Goal: Task Accomplishment & Management: Use online tool/utility

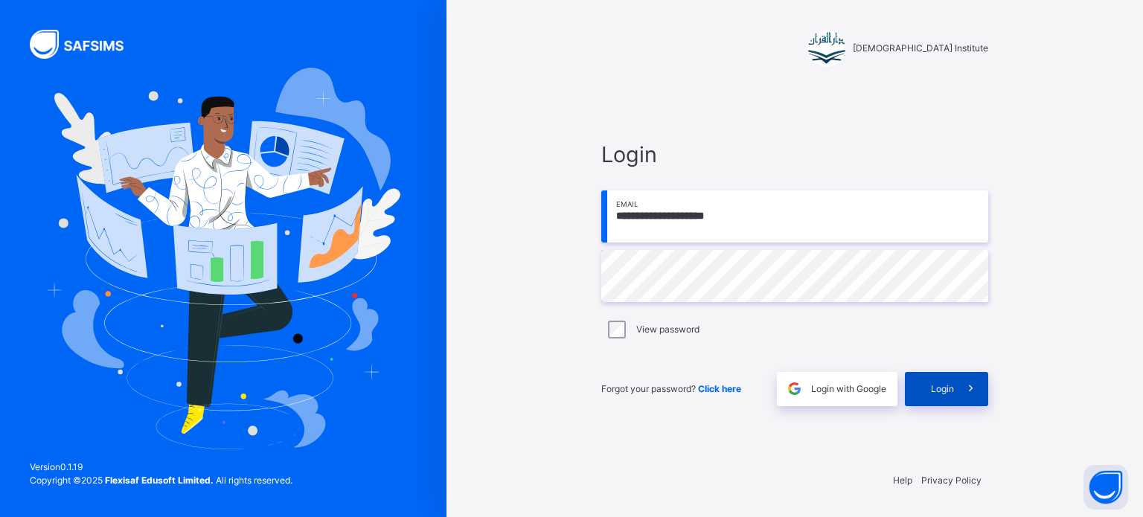
click at [940, 391] on span "Login" at bounding box center [942, 388] width 23 height 13
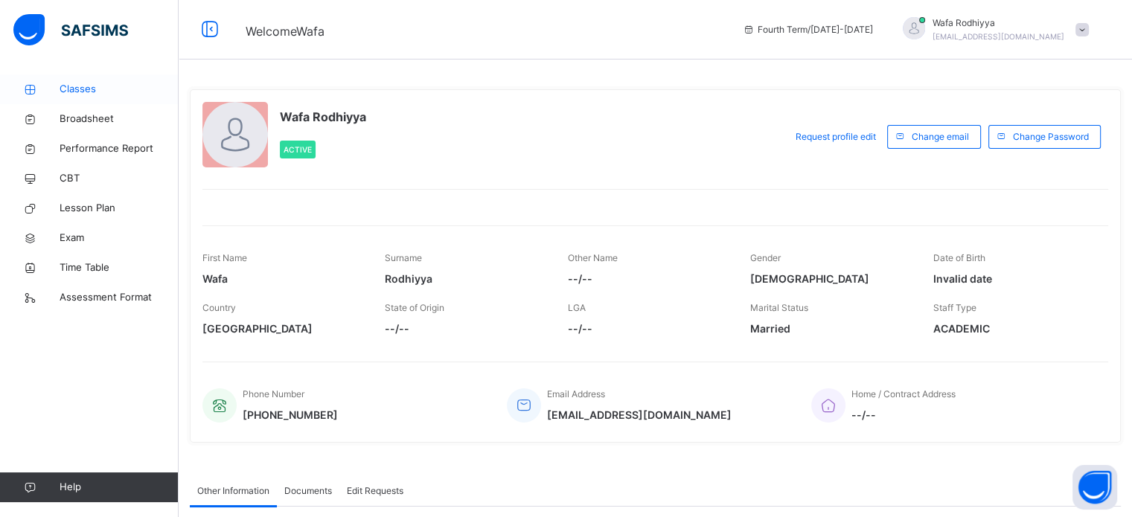
click at [68, 80] on link "Classes" at bounding box center [89, 89] width 179 height 30
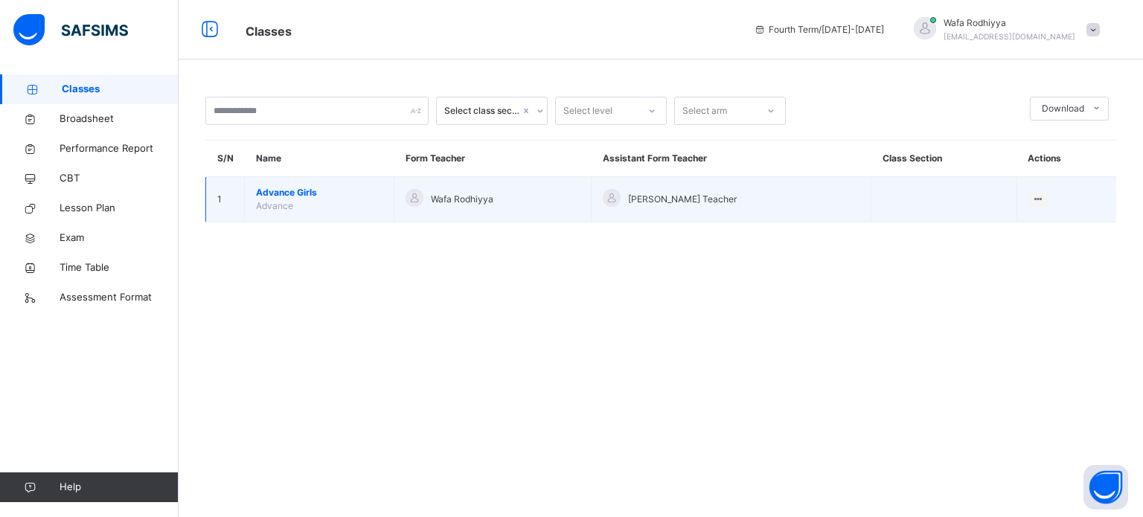
click at [327, 208] on td "Advance Girls Advance" at bounding box center [320, 199] width 150 height 45
click at [283, 196] on span "Advance Girls" at bounding box center [319, 192] width 126 height 13
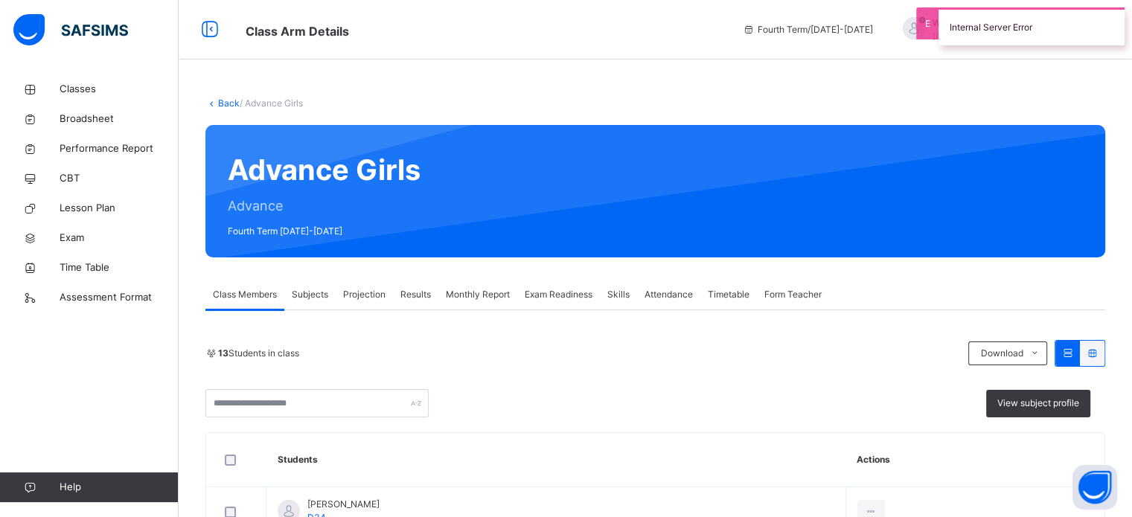
click at [365, 295] on span "Projection" at bounding box center [364, 294] width 42 height 13
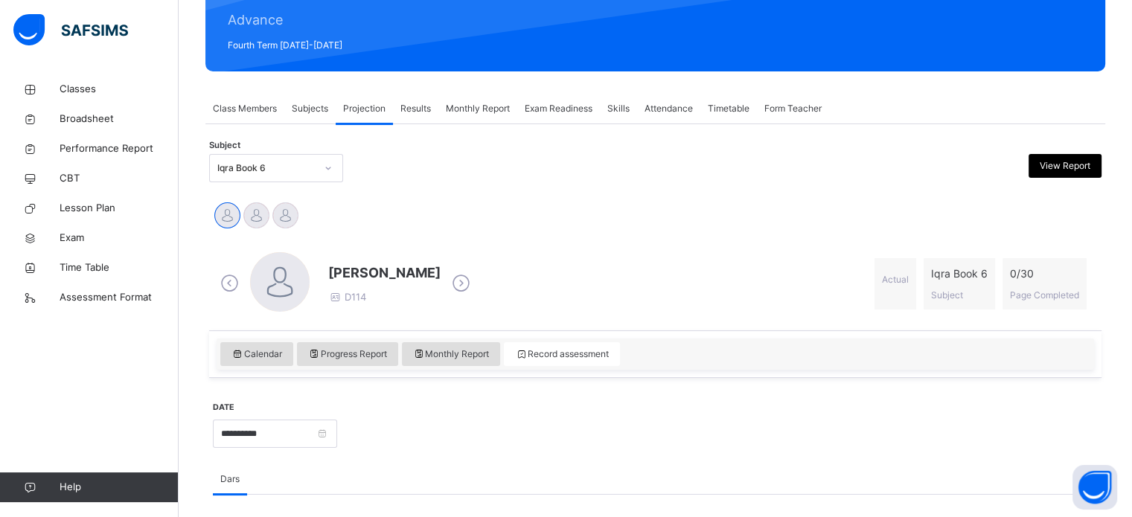
scroll to position [187, 0]
drag, startPoint x: 592, startPoint y: 351, endPoint x: 348, endPoint y: 217, distance: 278.7
click at [348, 217] on div "[PERSON_NAME] [PERSON_NAME] [PERSON_NAME]" at bounding box center [655, 216] width 885 height 33
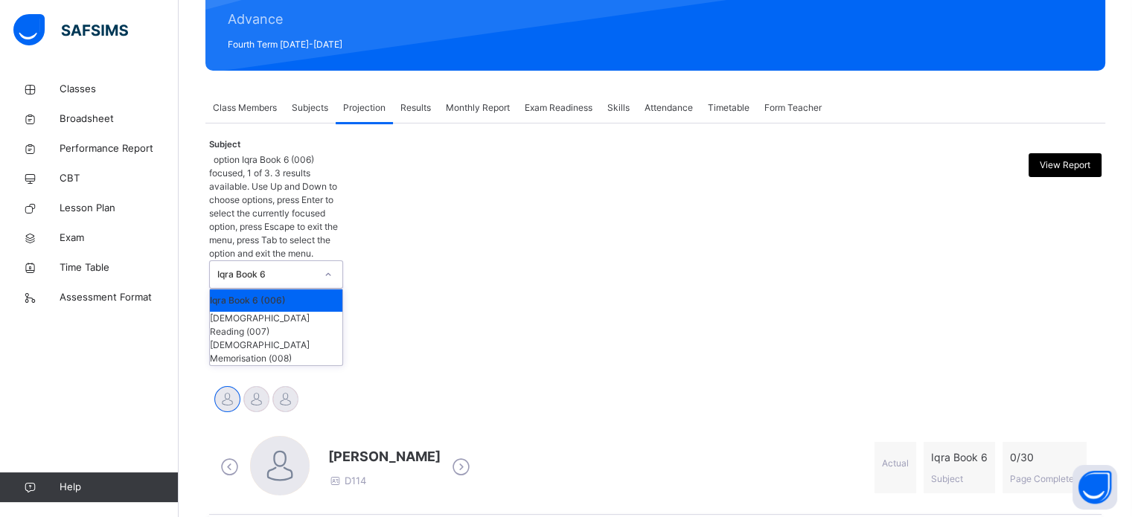
click at [246, 268] on div "Iqra Book 6" at bounding box center [266, 274] width 98 height 13
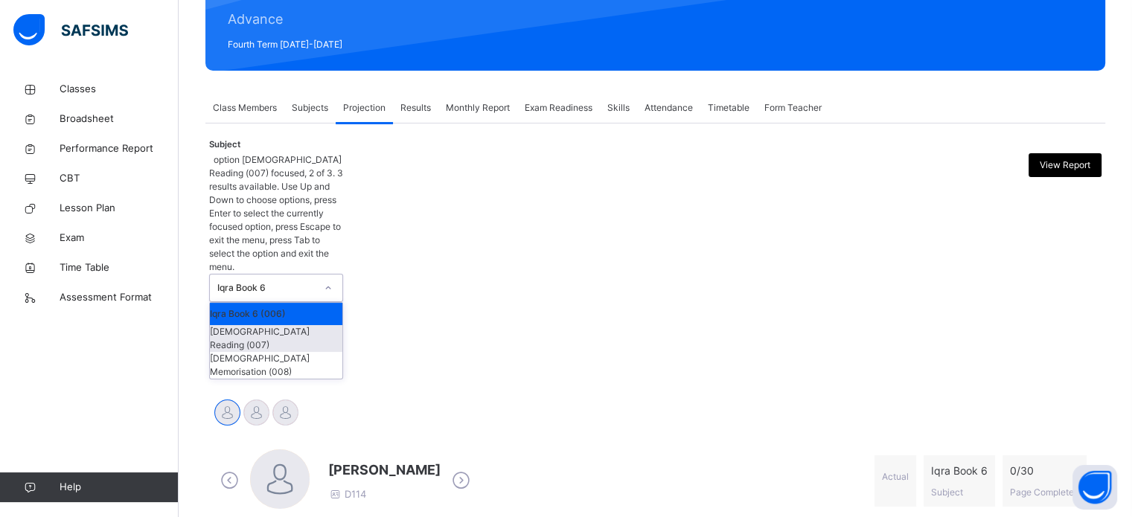
click at [272, 325] on div "[DEMOGRAPHIC_DATA] Reading (007)" at bounding box center [276, 338] width 132 height 27
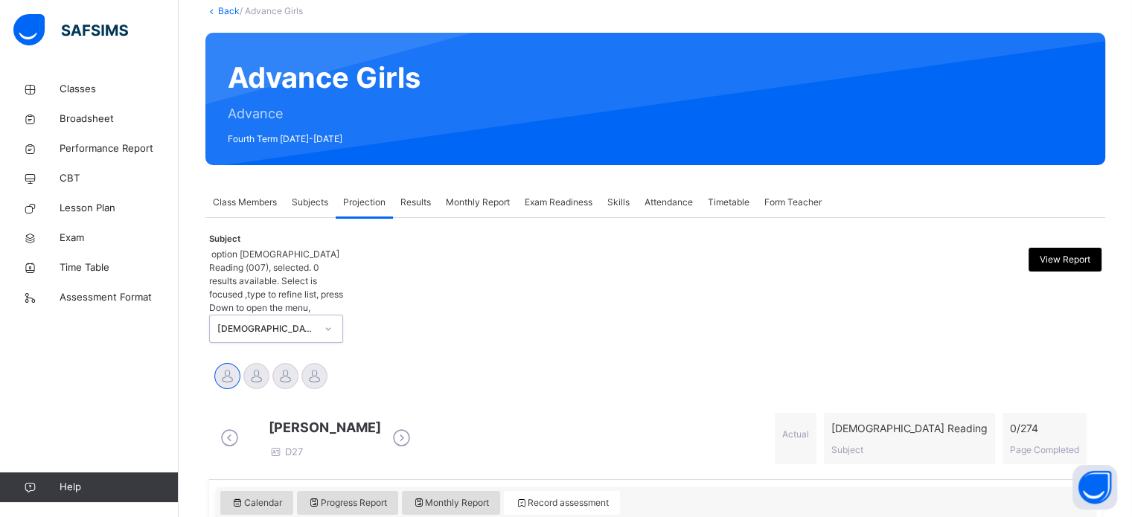
scroll to position [169, 0]
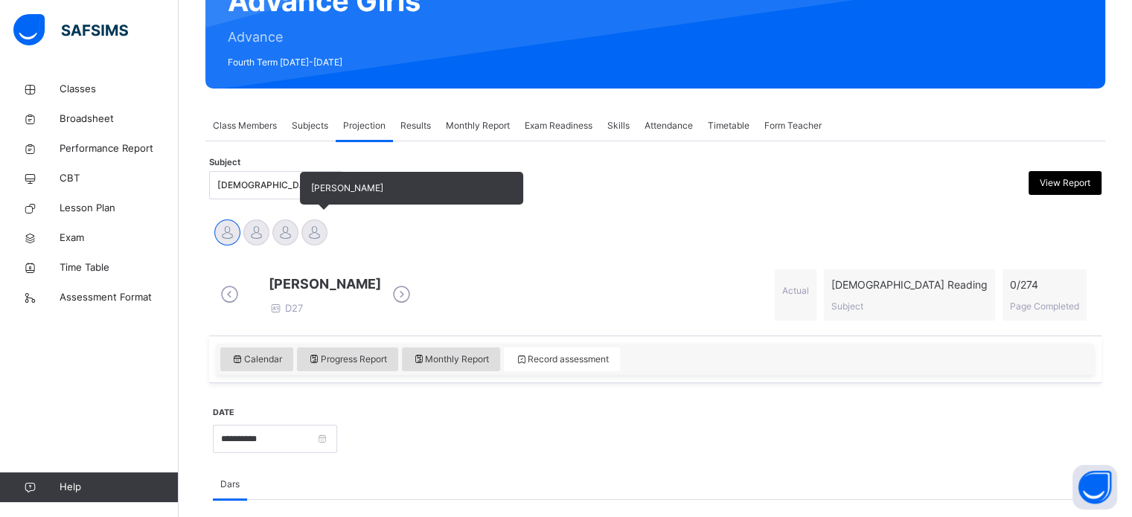
click at [323, 233] on div at bounding box center [314, 232] width 26 height 26
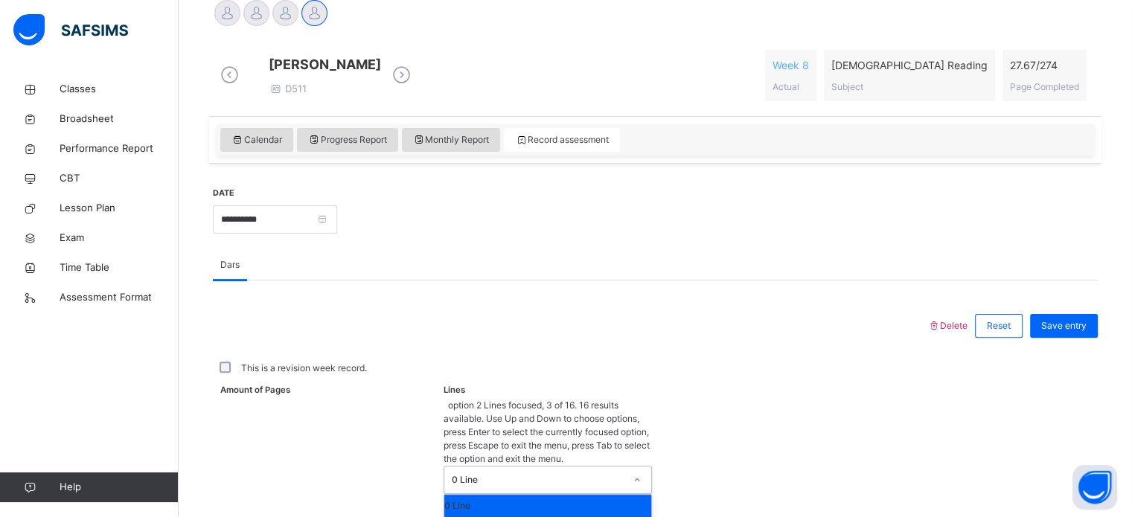
scroll to position [546, 0]
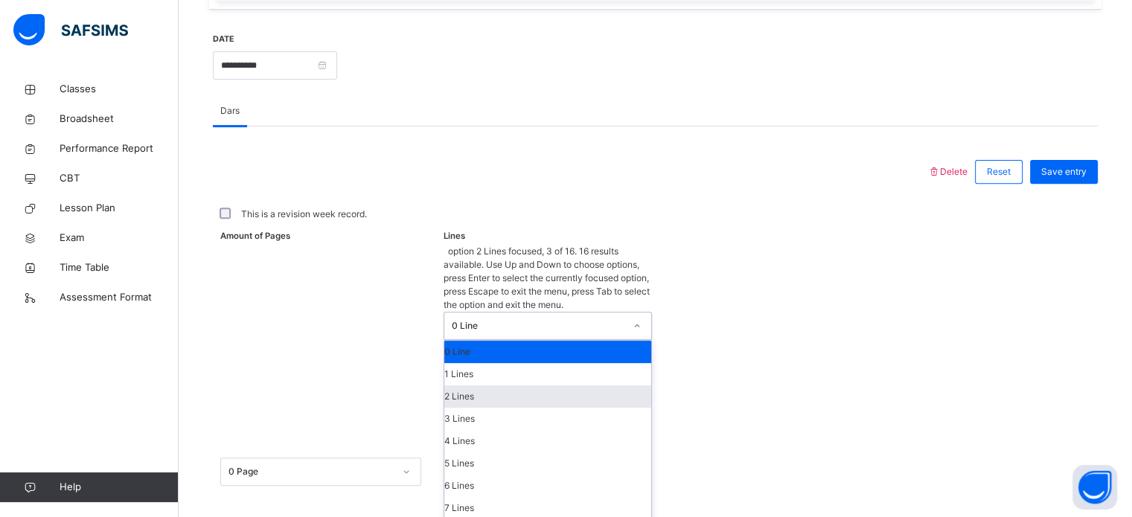
click at [482, 431] on div "option 2 Lines focused, 3 of 16. 16 results available. Use Up and Down to choos…" at bounding box center [547, 472] width 208 height 454
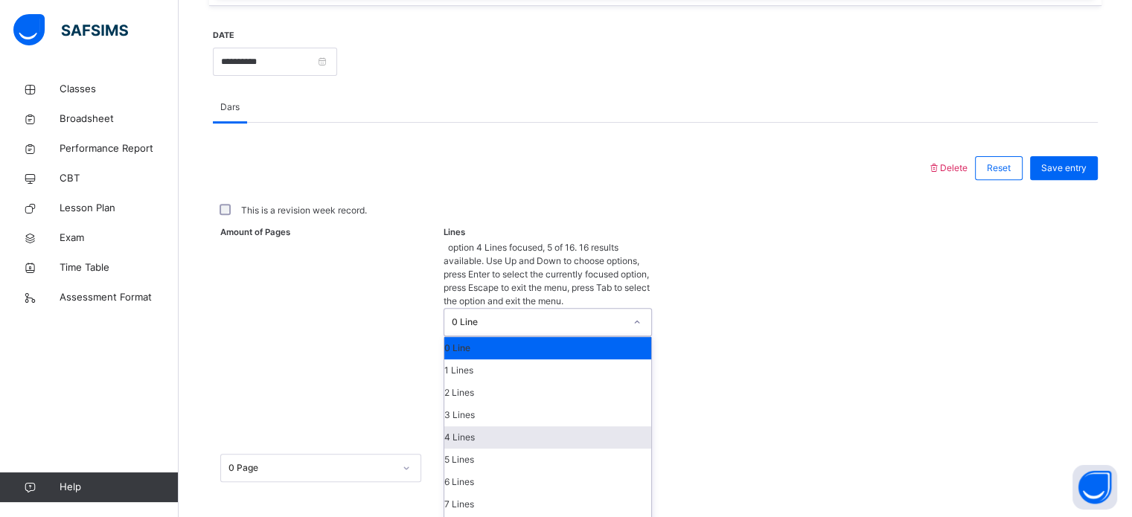
click at [461, 426] on div "4 Lines" at bounding box center [547, 437] width 207 height 22
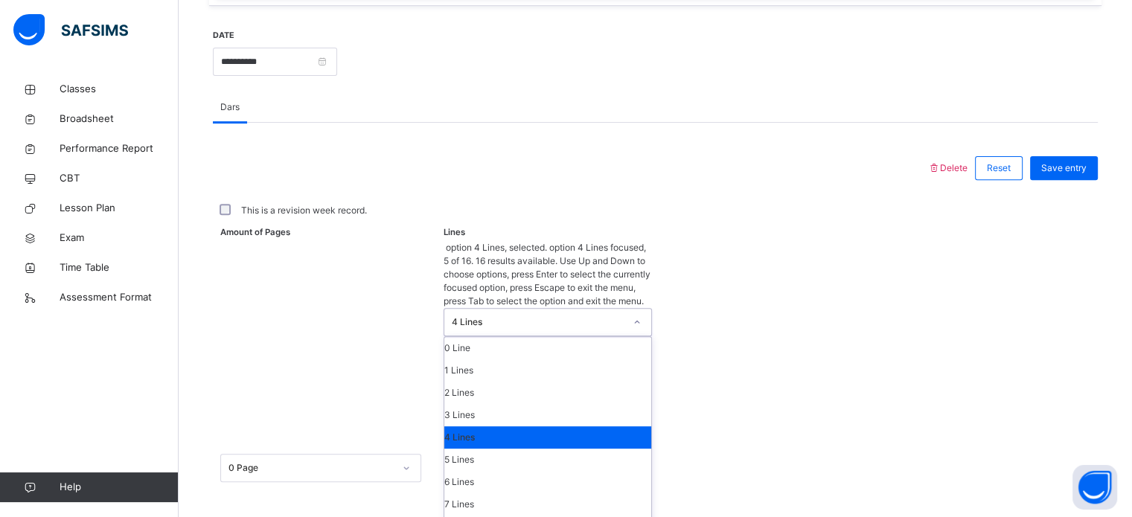
click at [488, 315] on div "4 Lines" at bounding box center [538, 321] width 173 height 13
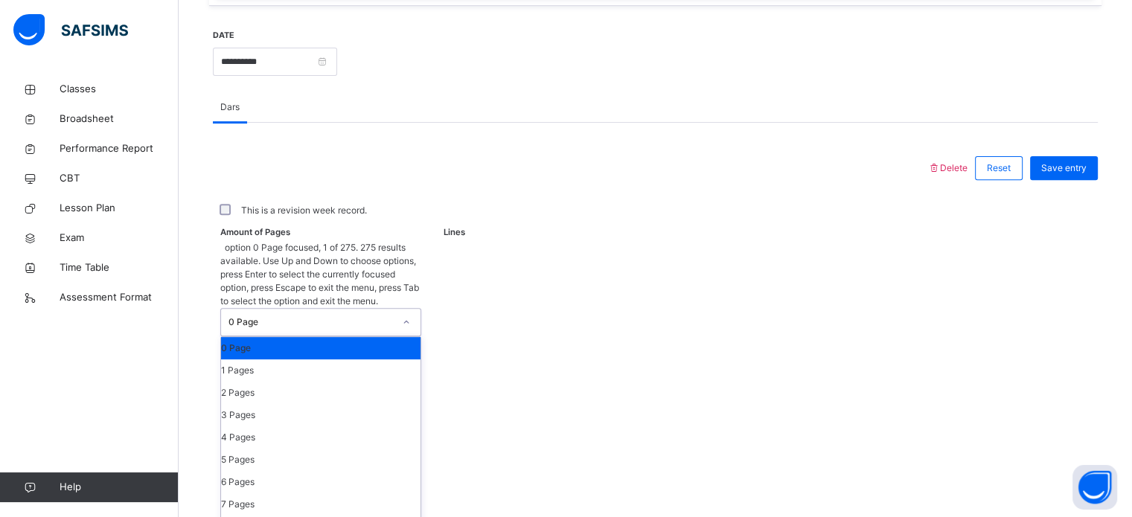
click at [372, 309] on div "0 Page" at bounding box center [306, 322] width 171 height 27
click at [342, 359] on div "1 Pages" at bounding box center [320, 370] width 199 height 22
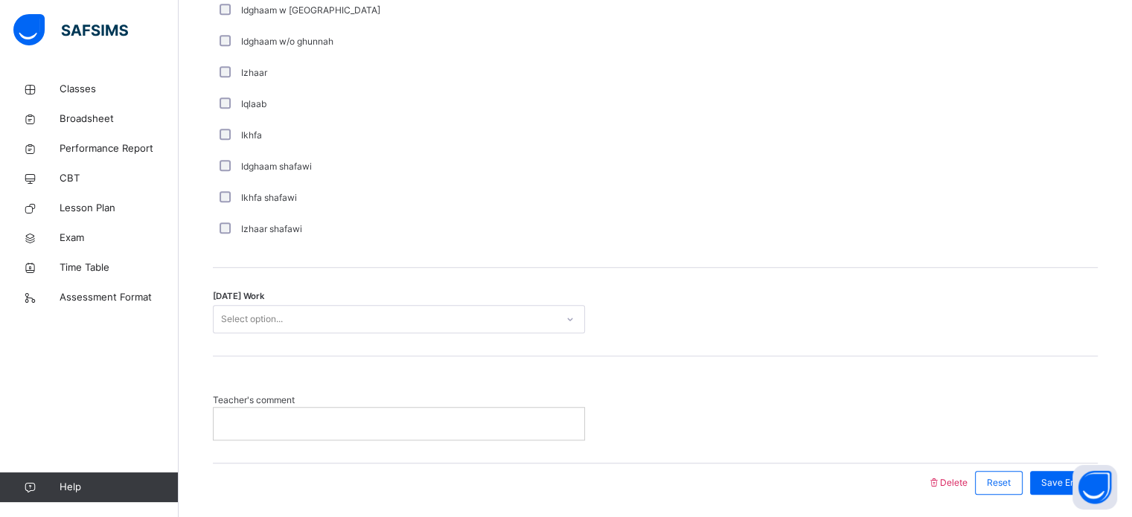
scroll to position [1098, 0]
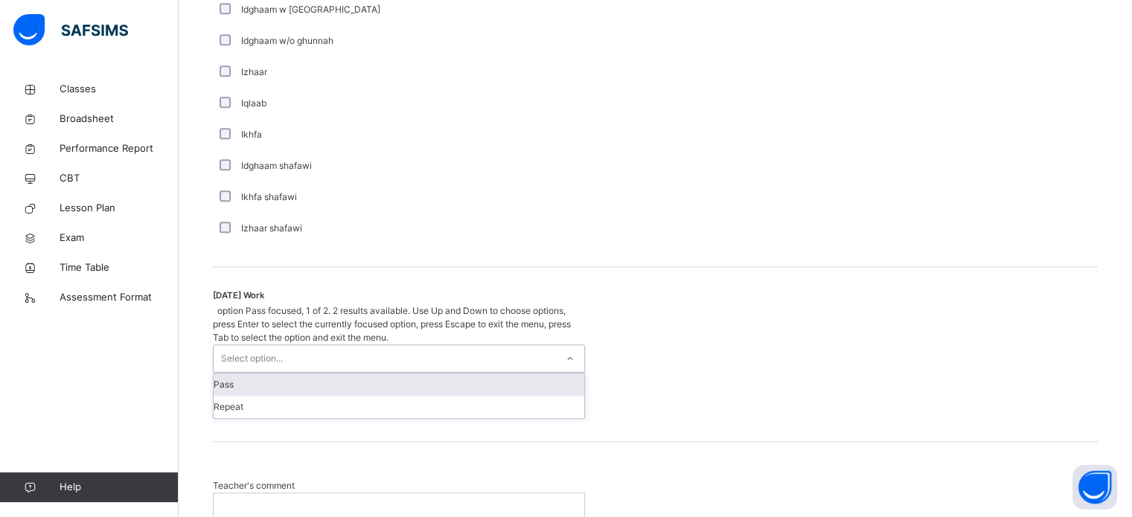
click at [399, 344] on div "Select option..." at bounding box center [399, 358] width 372 height 28
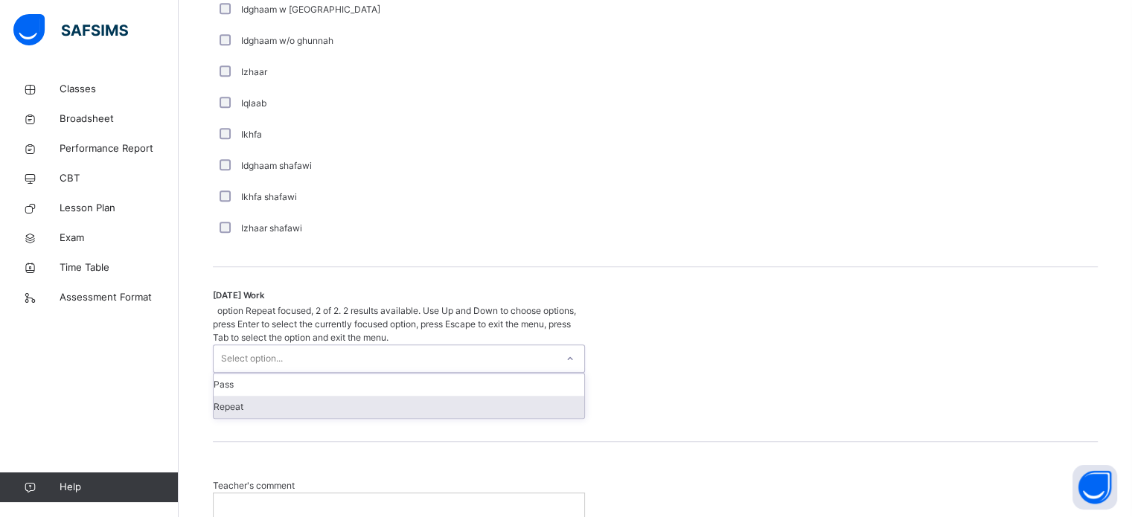
click at [384, 396] on div "Repeat" at bounding box center [399, 407] width 371 height 22
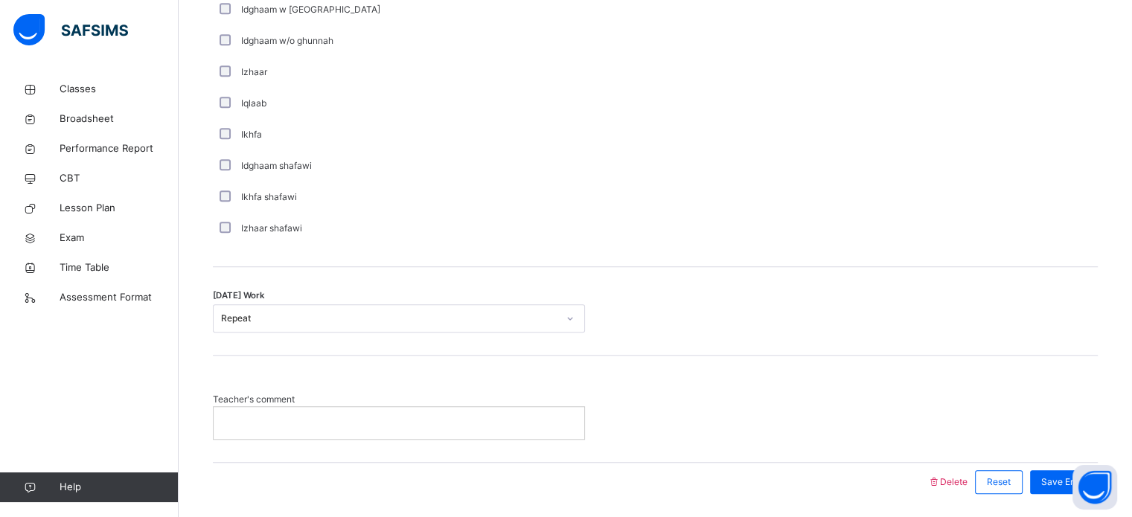
click at [396, 429] on p at bounding box center [399, 422] width 348 height 13
click at [1054, 489] on span "Save Entry" at bounding box center [1063, 481] width 45 height 13
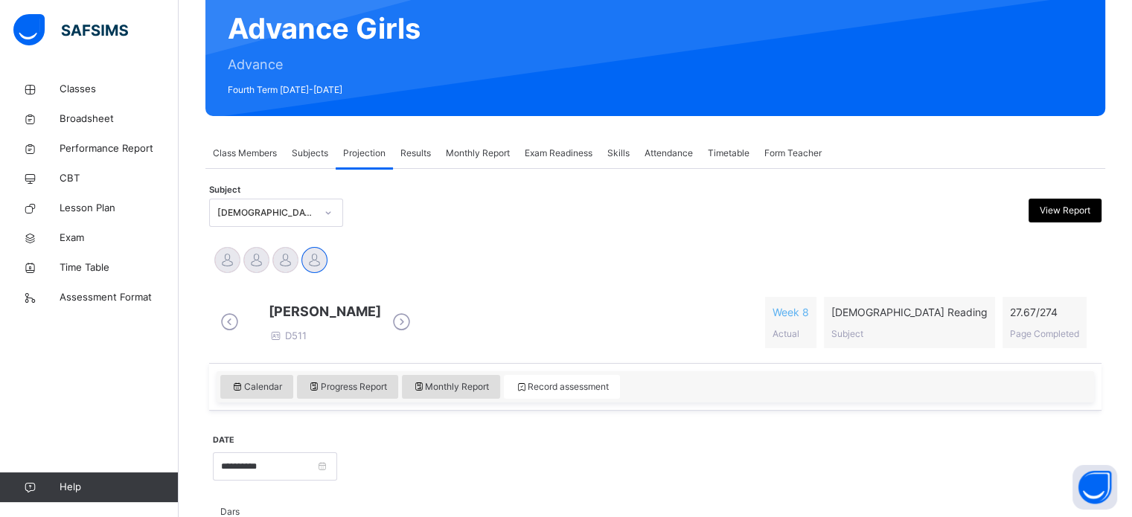
scroll to position [142, 0]
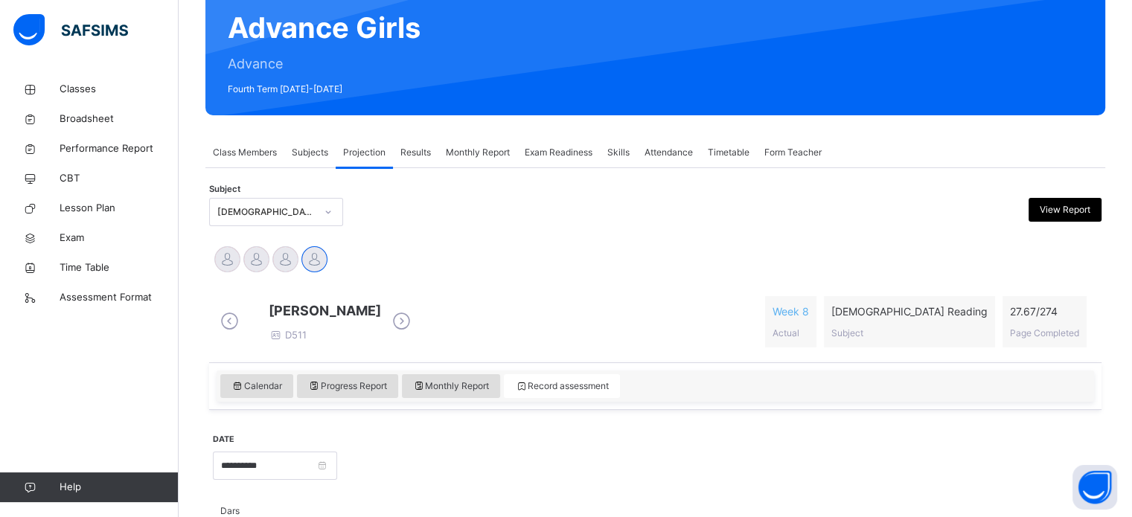
click at [317, 156] on span "Subjects" at bounding box center [310, 152] width 36 height 13
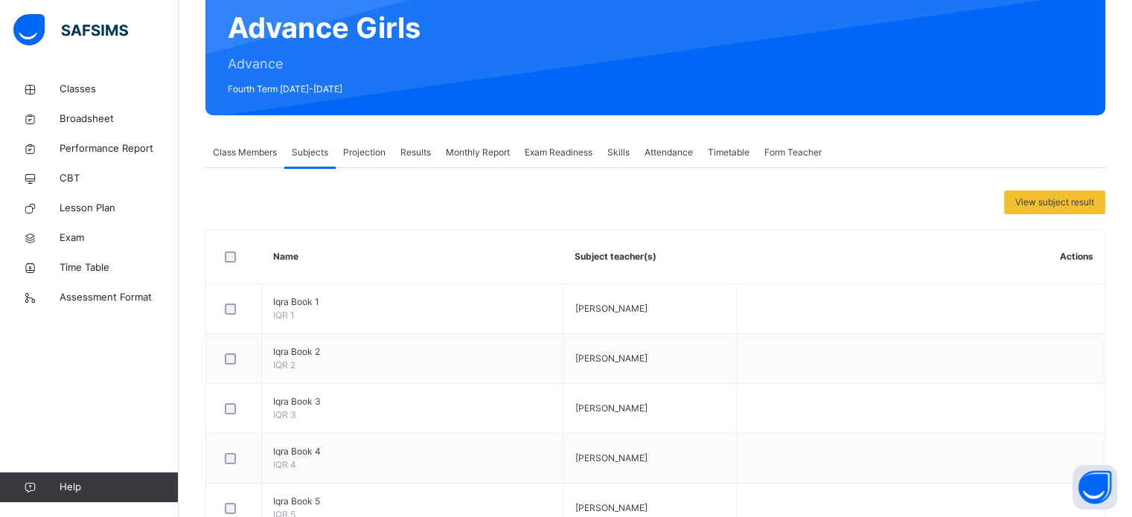
click at [266, 147] on span "Class Members" at bounding box center [245, 152] width 64 height 13
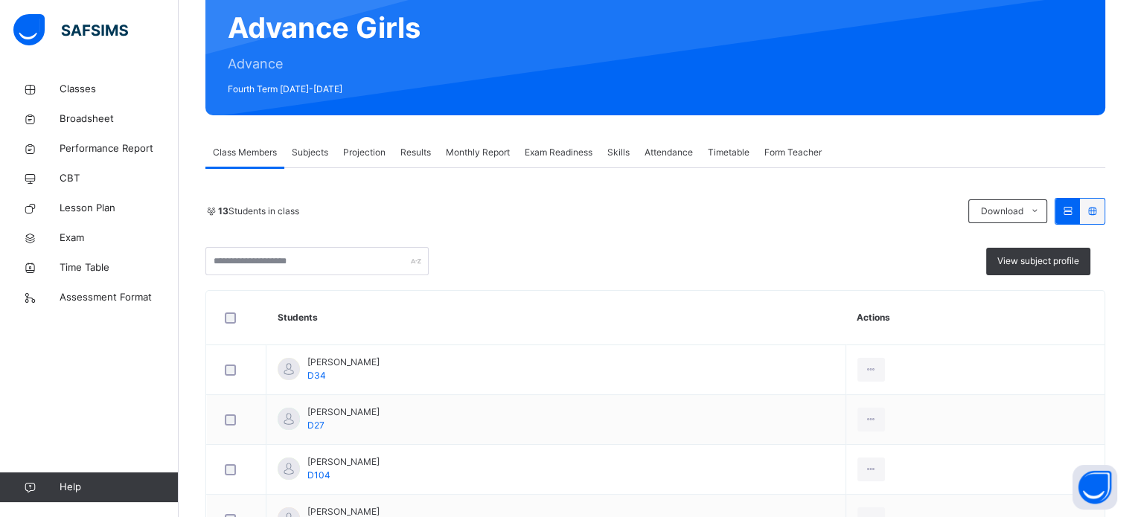
click at [358, 144] on div "Projection" at bounding box center [364, 153] width 57 height 30
